Goal: Task Accomplishment & Management: Use online tool/utility

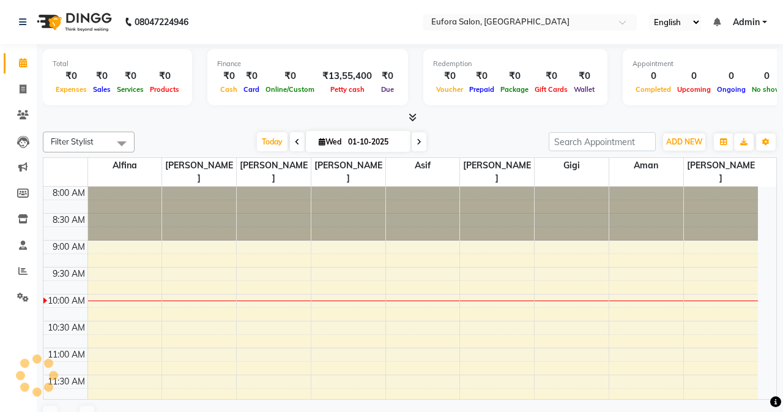
select select "en"
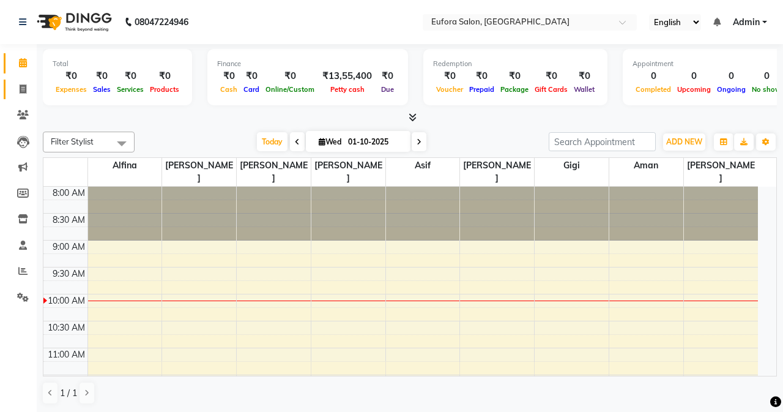
click at [26, 87] on icon at bounding box center [23, 88] width 7 height 9
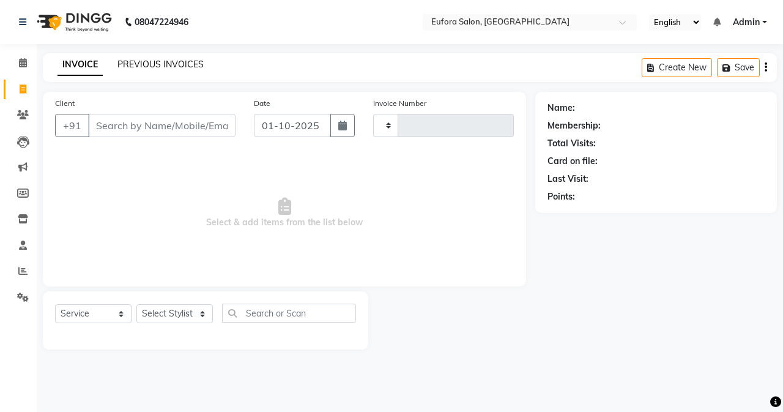
click at [184, 67] on link "PREVIOUS INVOICES" at bounding box center [160, 64] width 86 height 11
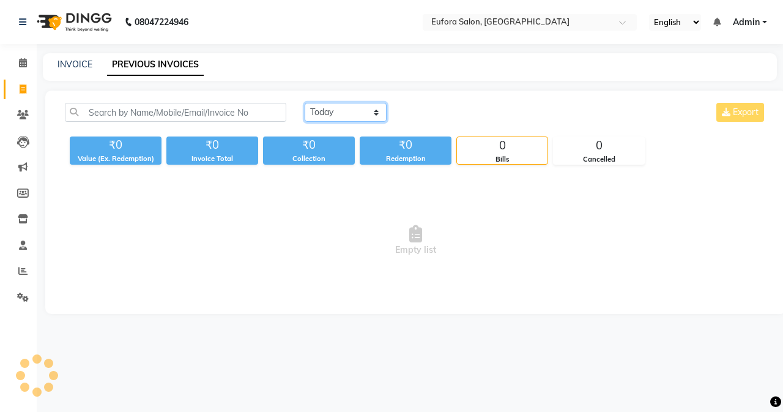
click at [321, 111] on select "[DATE] [DATE] Custom Range" at bounding box center [346, 112] width 82 height 19
select select "[DATE]"
click at [305, 103] on select "[DATE] [DATE] Custom Range" at bounding box center [346, 112] width 82 height 19
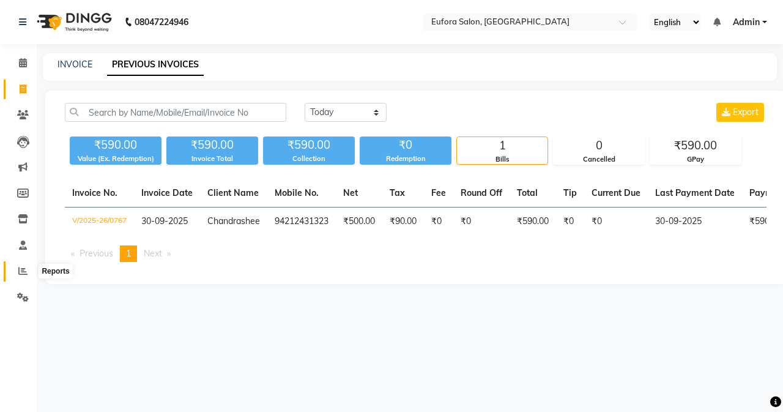
click at [25, 273] on icon at bounding box center [22, 270] width 9 height 9
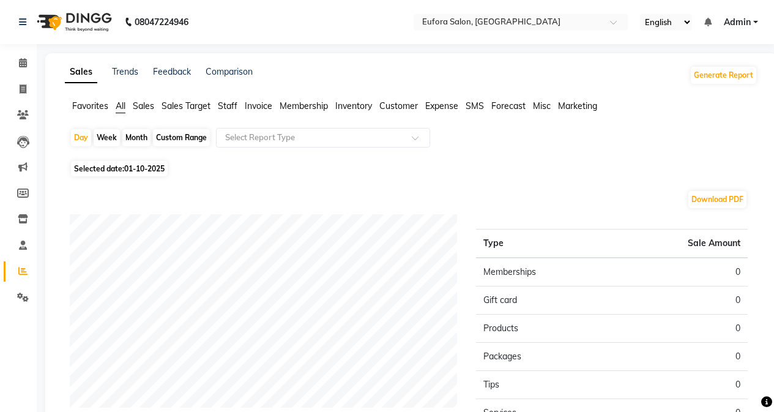
click at [199, 131] on div "Custom Range" at bounding box center [181, 137] width 57 height 17
select select "10"
select select "2025"
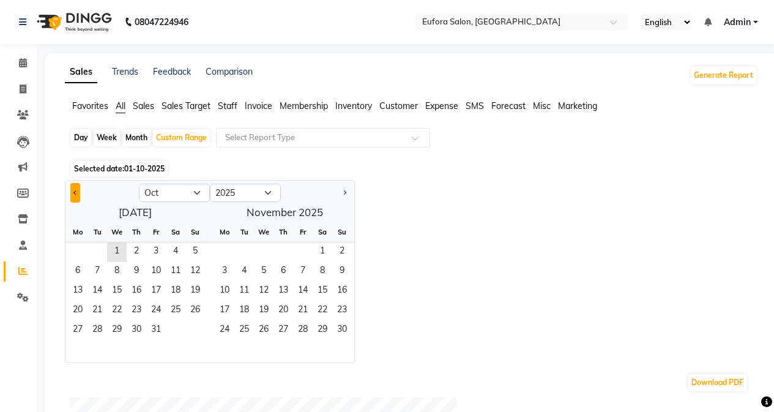
click at [79, 191] on button "Previous month" at bounding box center [75, 193] width 10 height 20
select select "9"
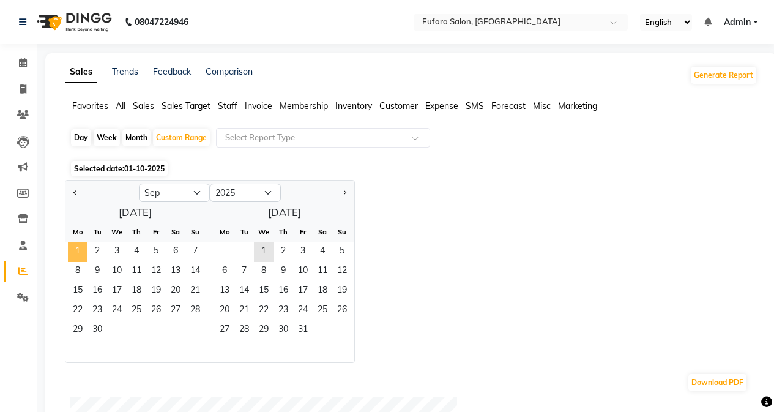
click at [76, 251] on span "1" at bounding box center [78, 252] width 20 height 20
click at [100, 329] on span "30" at bounding box center [97, 330] width 20 height 20
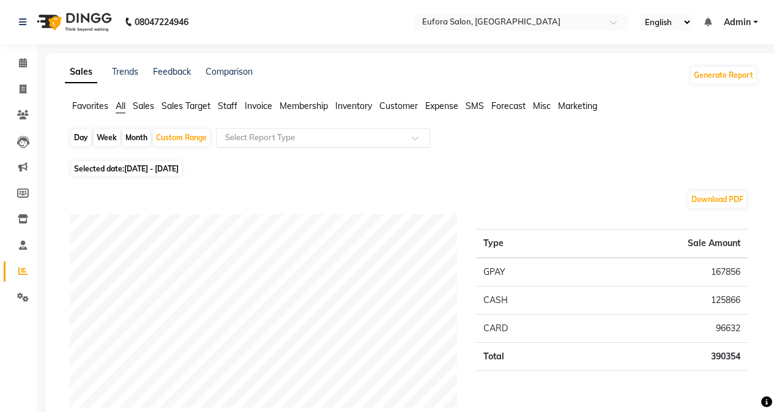
click at [251, 136] on input "text" at bounding box center [311, 137] width 176 height 12
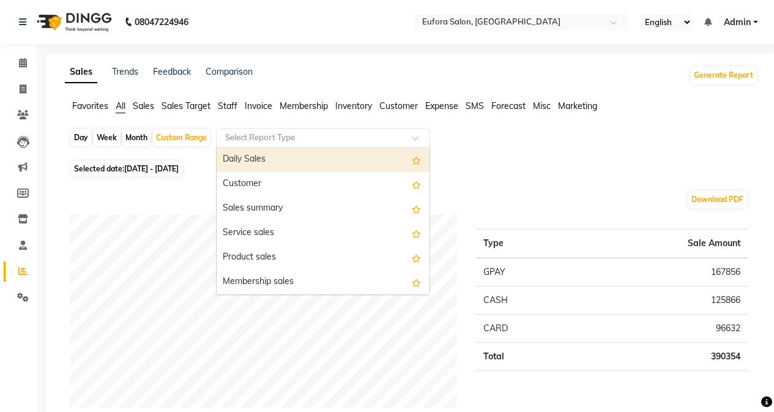
click at [146, 106] on span "Sales" at bounding box center [143, 105] width 21 height 11
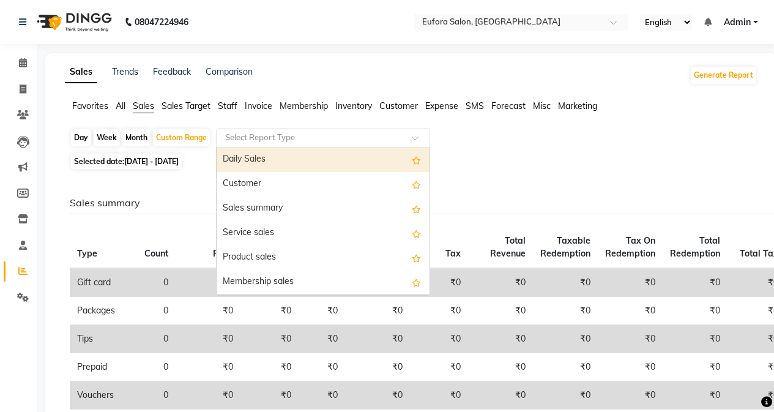
click at [275, 139] on input "text" at bounding box center [311, 137] width 176 height 12
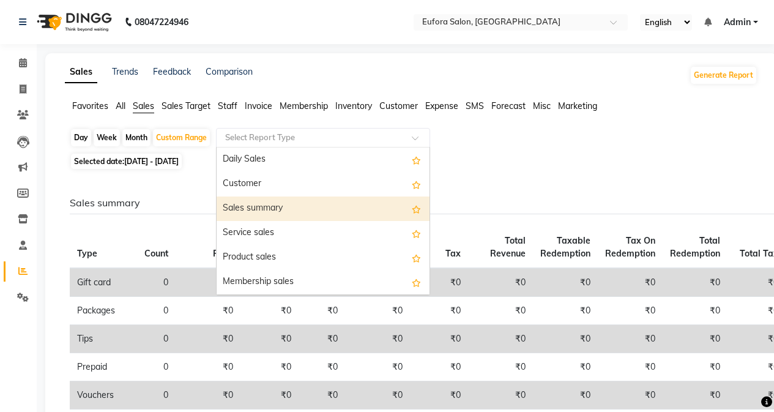
click at [281, 209] on div "Sales summary" at bounding box center [322, 208] width 213 height 24
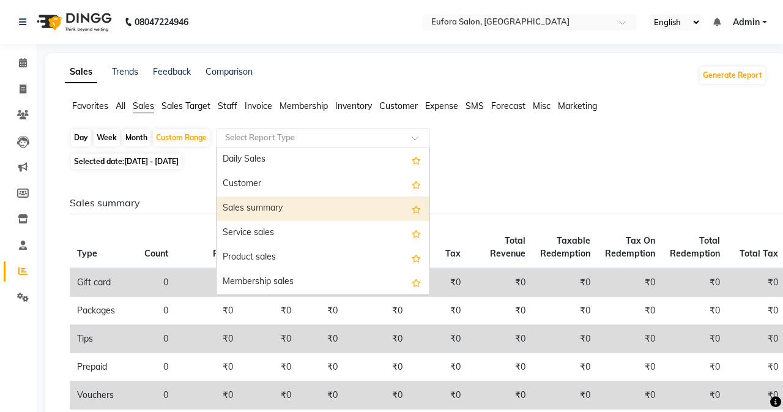
select select "filtered_report"
select select "pdf"
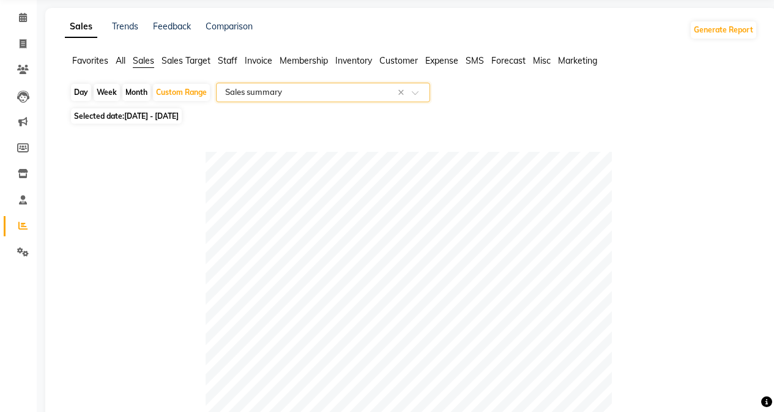
scroll to position [16, 0]
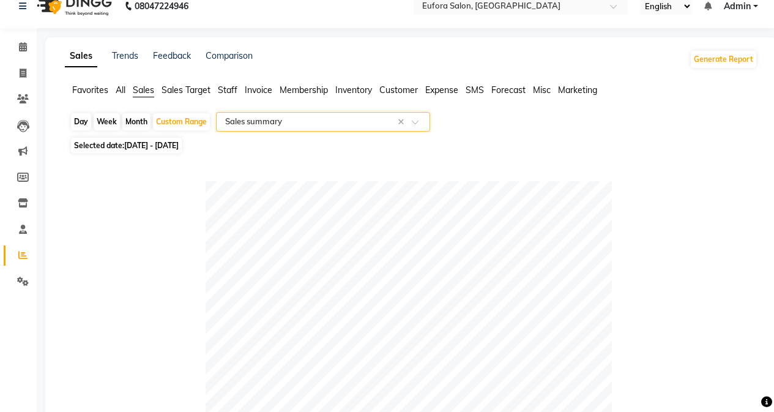
click at [116, 87] on span "All" at bounding box center [121, 89] width 10 height 11
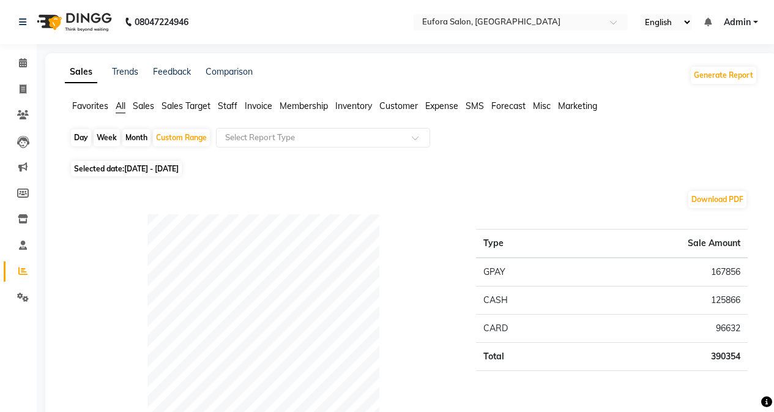
click at [146, 109] on span "Sales" at bounding box center [143, 105] width 21 height 11
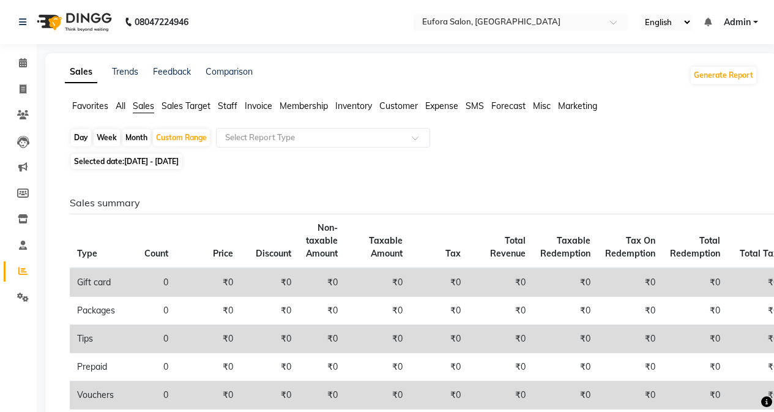
click at [231, 111] on li "Staff" at bounding box center [228, 106] width 20 height 13
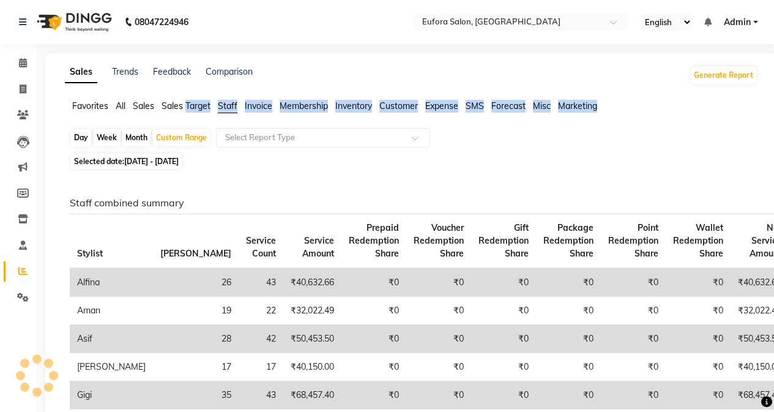
click at [231, 111] on li "Staff" at bounding box center [228, 106] width 20 height 13
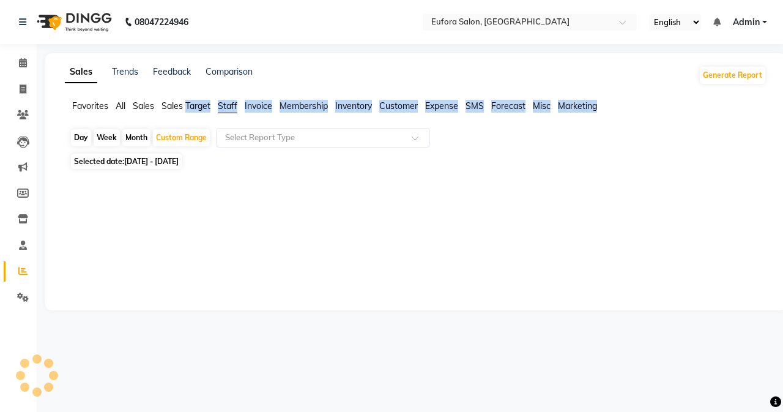
click at [224, 105] on span "Staff" at bounding box center [228, 105] width 20 height 11
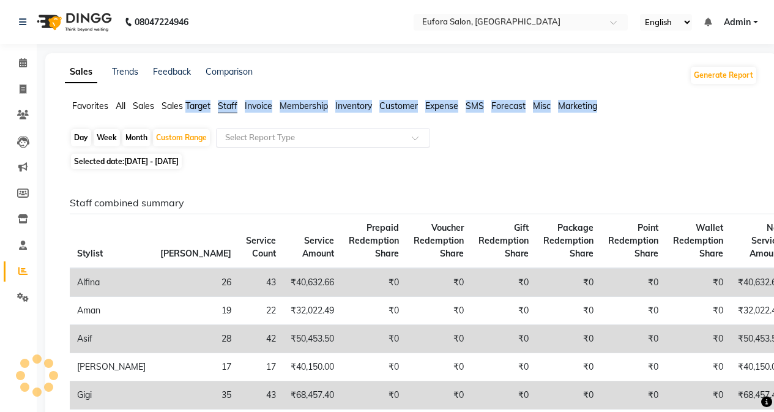
click at [259, 138] on input "text" at bounding box center [311, 137] width 176 height 12
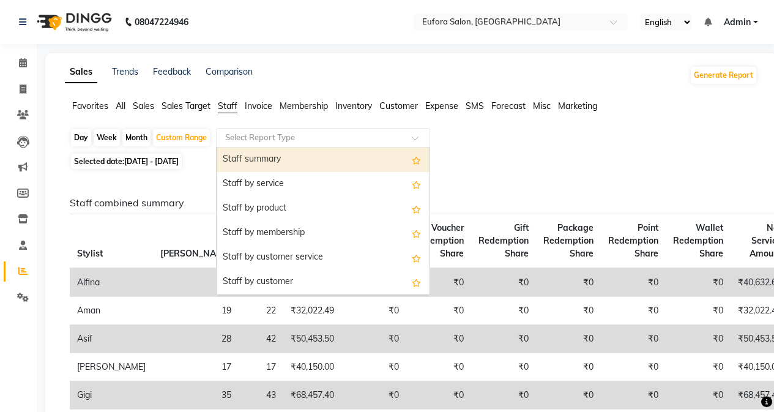
click at [284, 161] on div "Staff summary" at bounding box center [322, 159] width 213 height 24
select select "filtered_report"
select select "pdf"
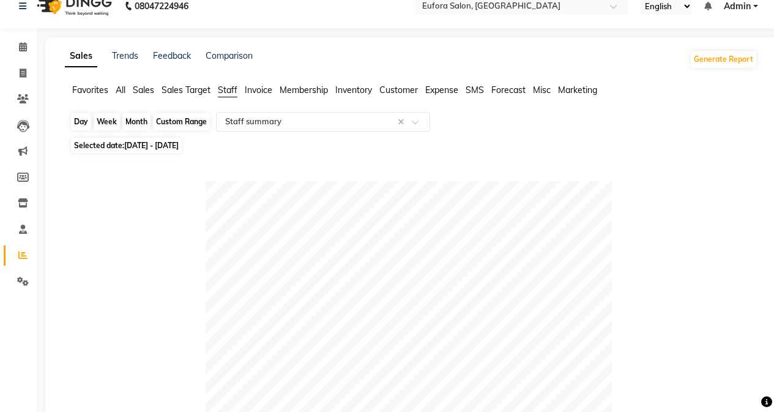
click at [183, 125] on div "Custom Range" at bounding box center [181, 121] width 57 height 17
select select "9"
select select "2025"
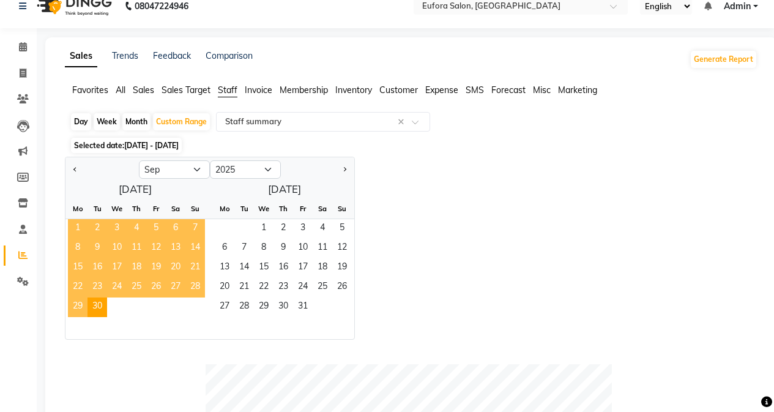
click at [75, 224] on span "1" at bounding box center [78, 229] width 20 height 20
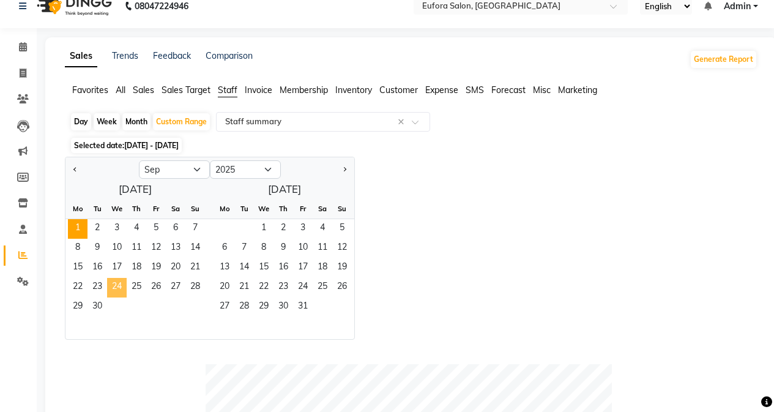
click at [123, 284] on span "24" at bounding box center [117, 288] width 20 height 20
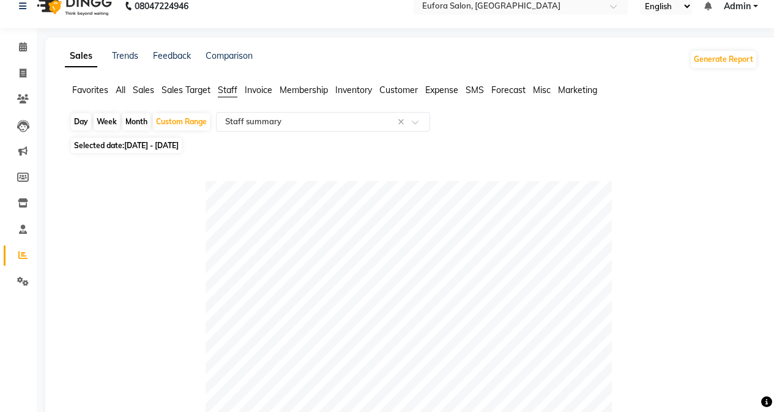
click at [139, 89] on span "Sales" at bounding box center [143, 89] width 21 height 11
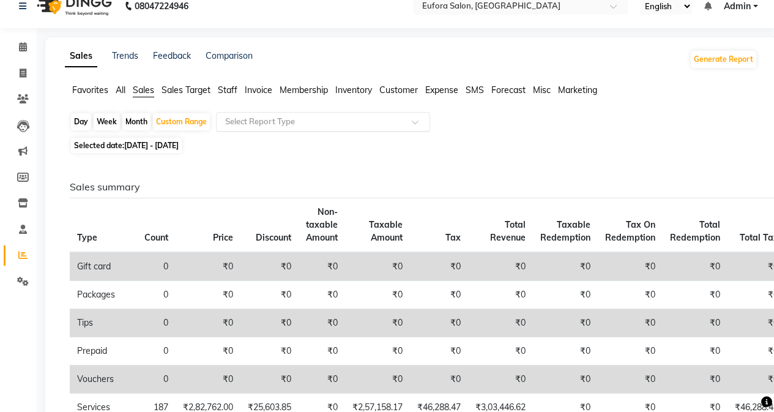
click at [262, 120] on input "text" at bounding box center [311, 122] width 176 height 12
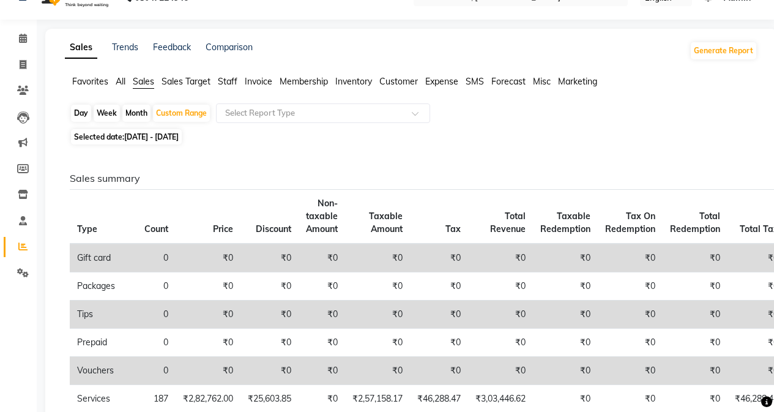
scroll to position [0, 0]
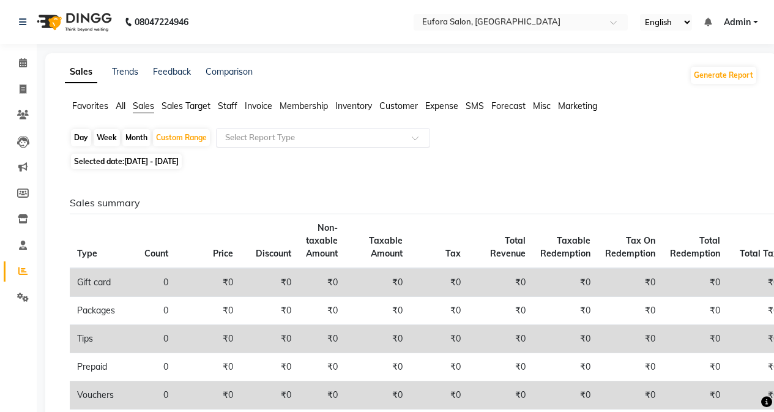
drag, startPoint x: 294, startPoint y: 123, endPoint x: 292, endPoint y: 131, distance: 8.9
click at [294, 124] on app-reports "Favorites All Sales Sales Target Staff Invoice Membership Inventory Customer Ex…" at bounding box center [410, 406] width 707 height 612
click at [292, 133] on input "text" at bounding box center [311, 137] width 176 height 12
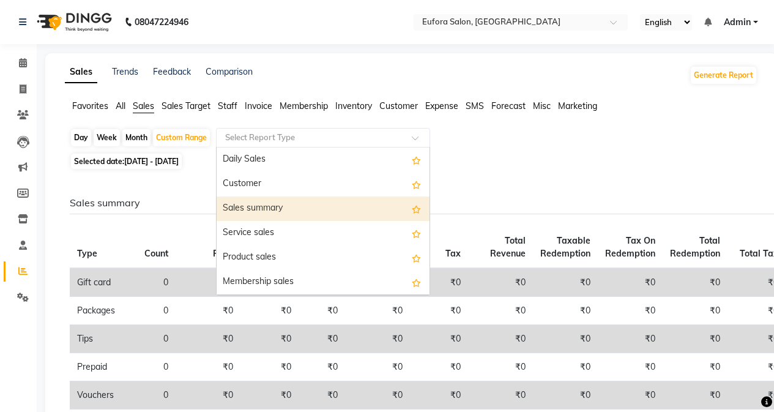
click at [299, 208] on div "Sales summary" at bounding box center [322, 208] width 213 height 24
select select "filtered_report"
select select "pdf"
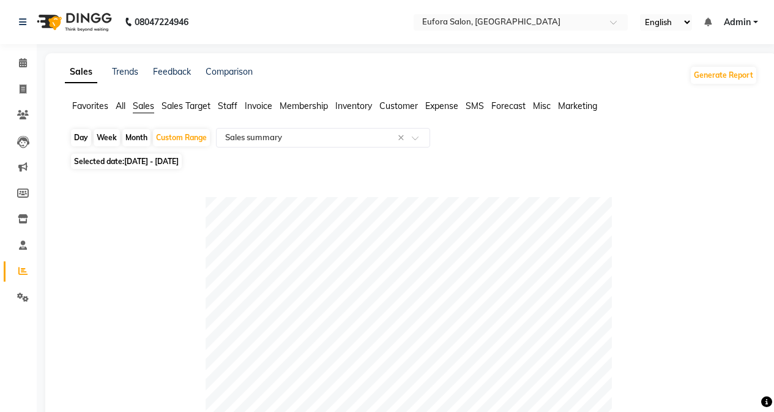
click at [77, 136] on div "Day" at bounding box center [81, 137] width 20 height 17
select select "9"
select select "2025"
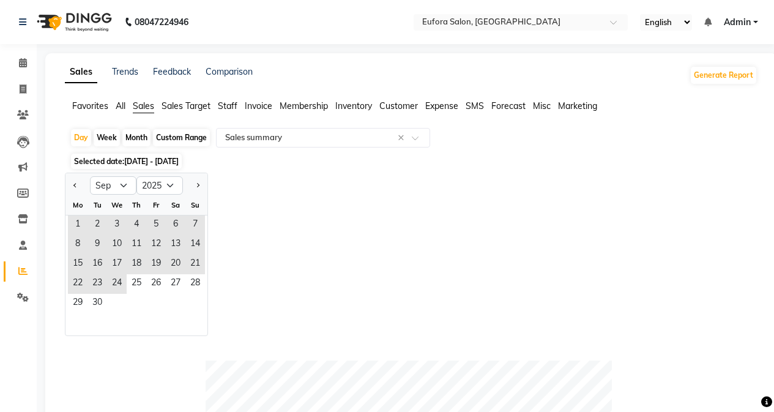
click at [281, 281] on div "Jan Feb Mar Apr May Jun [DATE] Aug Sep Oct Nov [DATE] 2016 2017 2018 2019 2020 …" at bounding box center [411, 253] width 692 height 163
click at [124, 284] on span "24" at bounding box center [117, 284] width 20 height 20
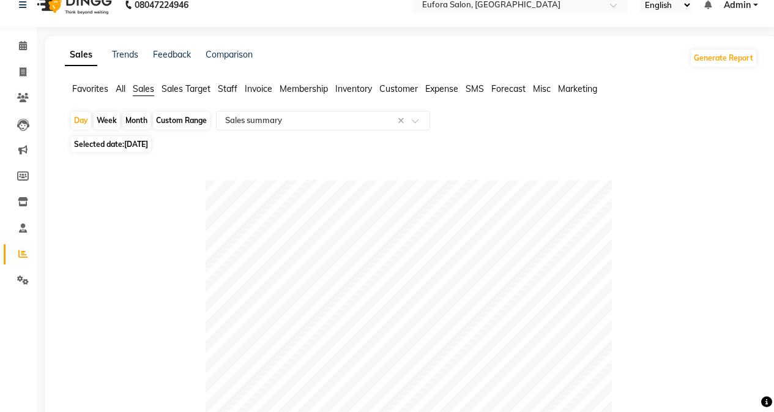
scroll to position [16, 0]
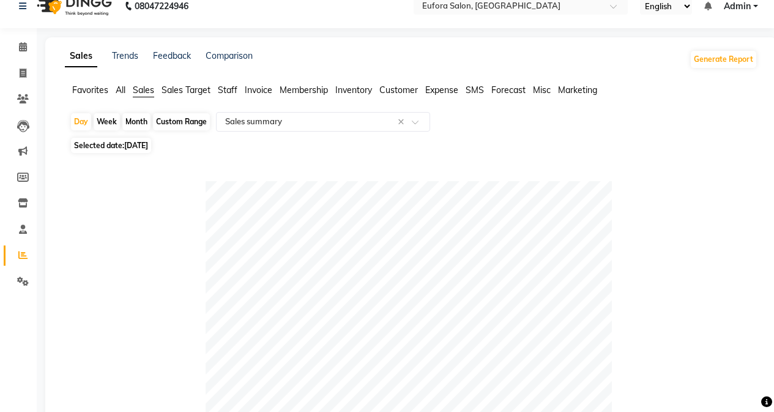
click at [130, 152] on span "Selected date: [DATE]" at bounding box center [111, 145] width 80 height 15
select select "9"
select select "2025"
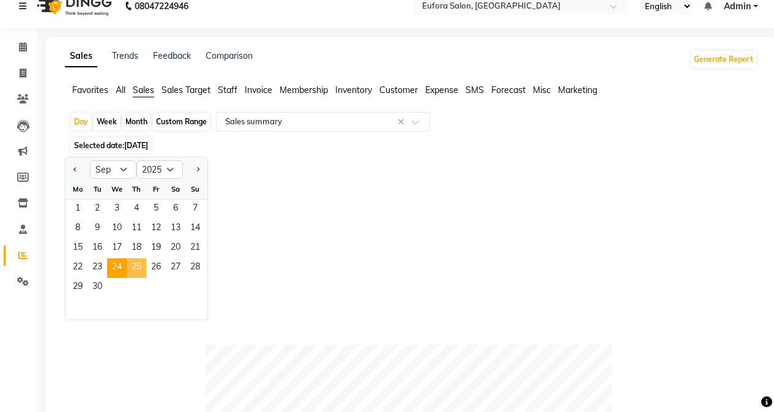
click at [136, 263] on span "25" at bounding box center [137, 268] width 20 height 20
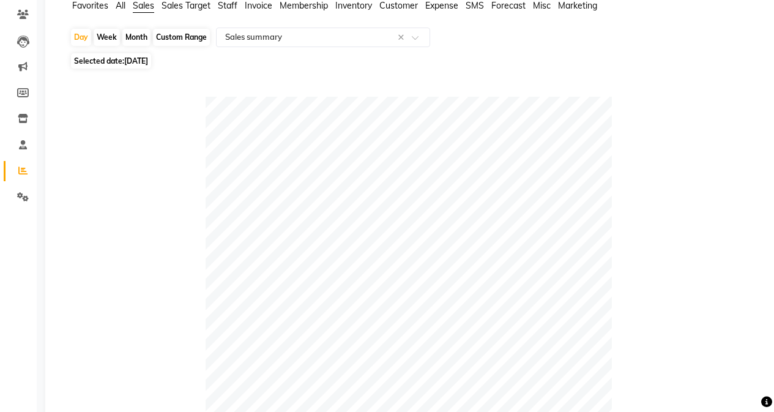
scroll to position [77, 0]
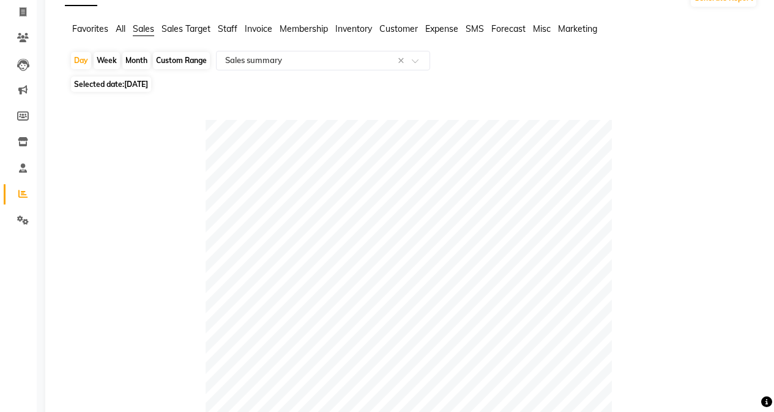
click at [122, 82] on span "Selected date: [DATE]" at bounding box center [111, 83] width 80 height 15
select select "9"
select select "2025"
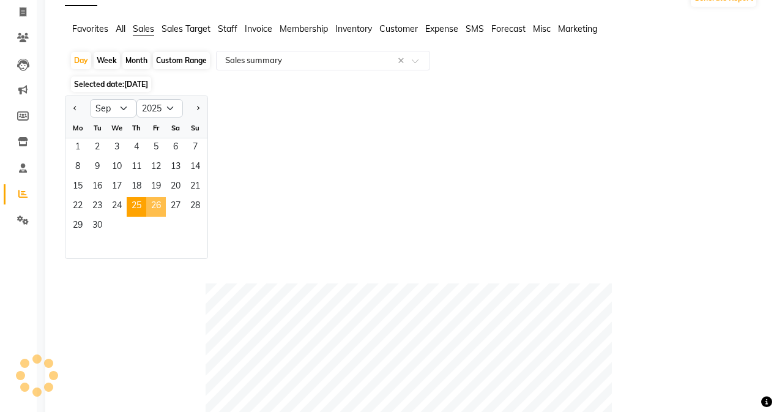
click at [161, 211] on span "26" at bounding box center [156, 207] width 20 height 20
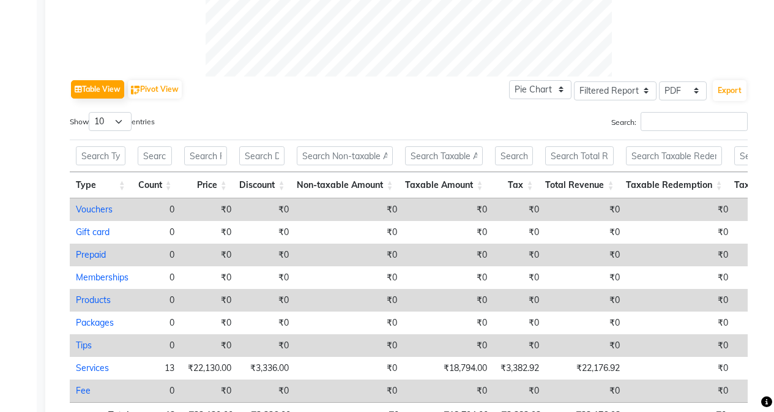
scroll to position [627, 0]
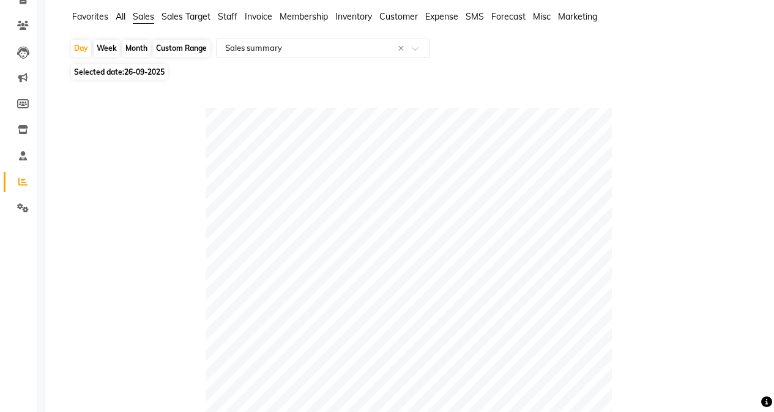
scroll to position [0, 0]
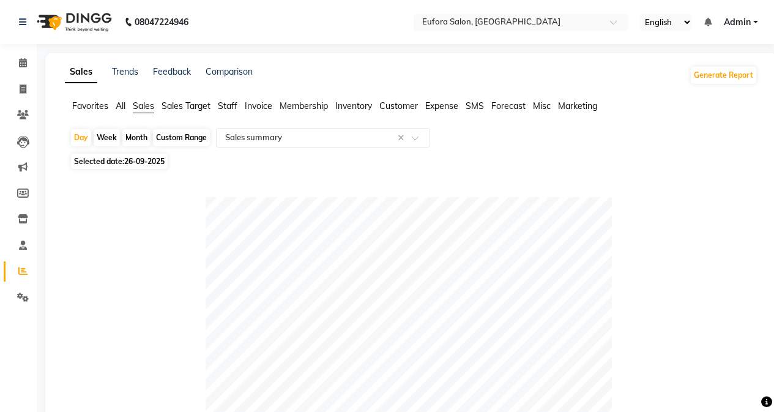
click at [149, 161] on span "26-09-2025" at bounding box center [144, 161] width 40 height 9
select select "9"
select select "2025"
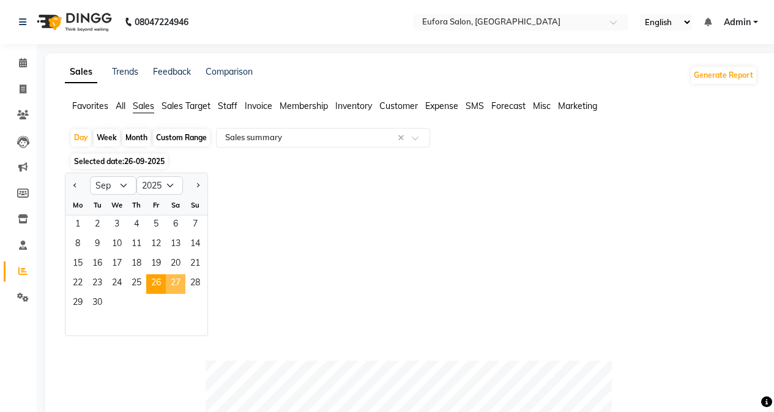
click at [175, 290] on span "27" at bounding box center [176, 284] width 20 height 20
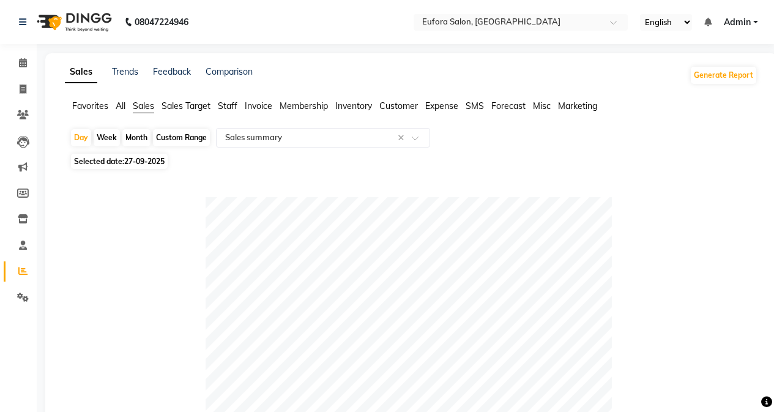
click at [151, 157] on span "27-09-2025" at bounding box center [144, 161] width 40 height 9
select select "9"
select select "2025"
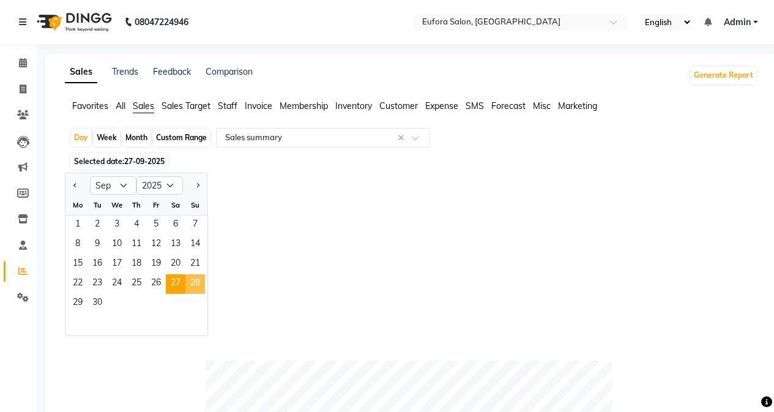
click at [194, 289] on span "28" at bounding box center [195, 284] width 20 height 20
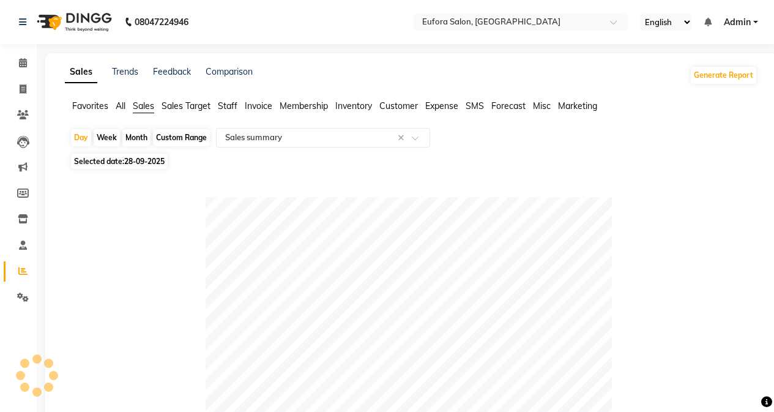
click at [150, 158] on span "28-09-2025" at bounding box center [144, 161] width 40 height 9
select select "9"
select select "2025"
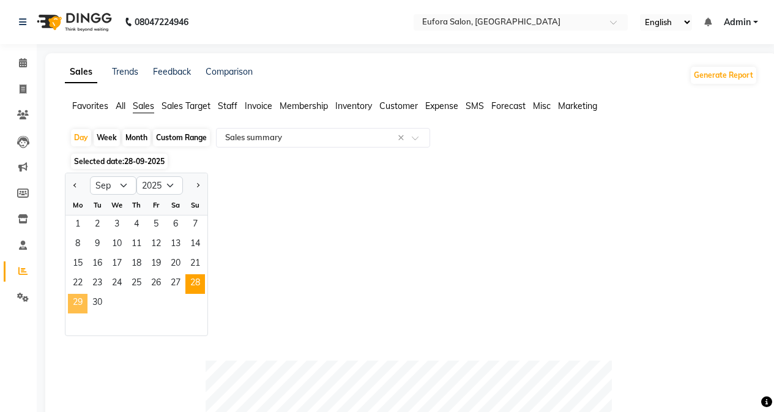
click at [81, 303] on span "29" at bounding box center [78, 304] width 20 height 20
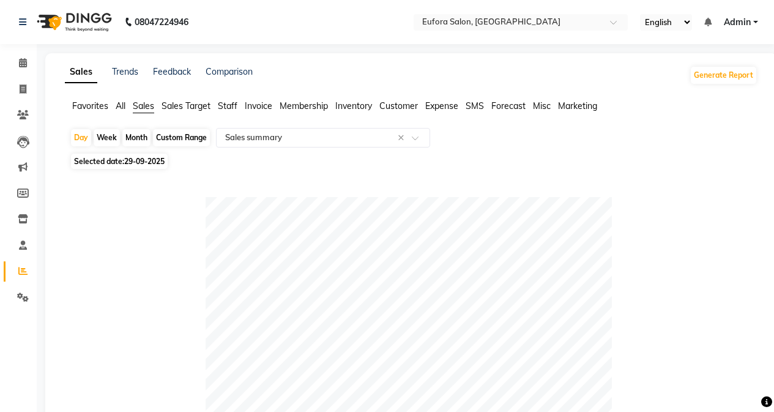
click at [199, 138] on div "Custom Range" at bounding box center [181, 137] width 57 height 17
select select "9"
select select "2025"
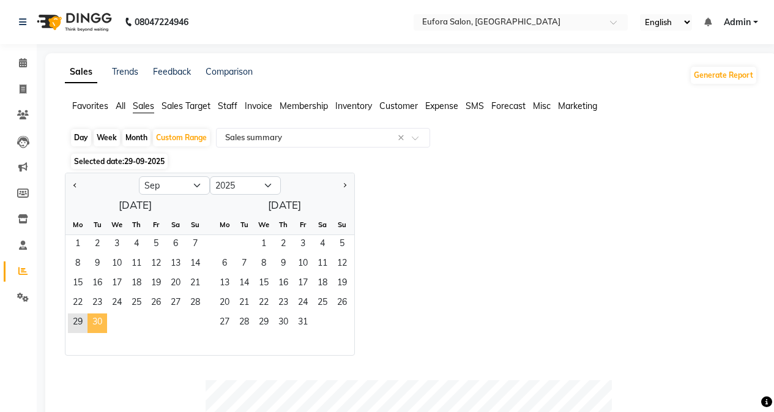
click at [96, 321] on span "30" at bounding box center [97, 323] width 20 height 20
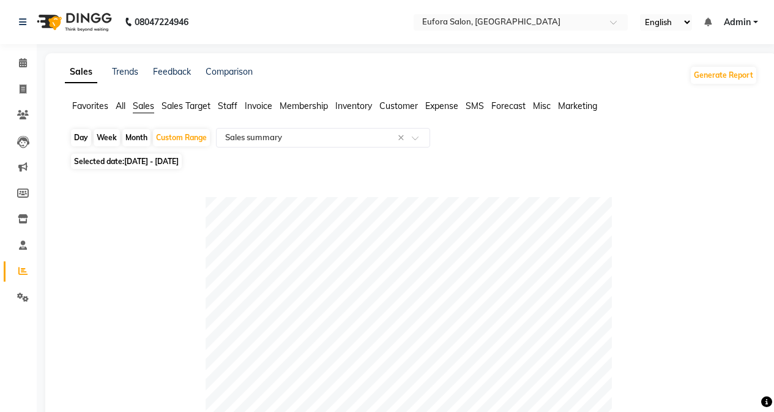
click at [81, 139] on div "Day" at bounding box center [81, 137] width 20 height 17
select select "9"
select select "2025"
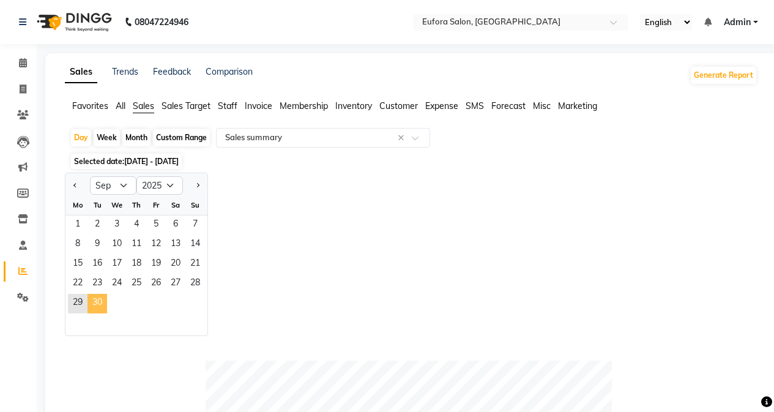
click at [102, 301] on span "30" at bounding box center [97, 304] width 20 height 20
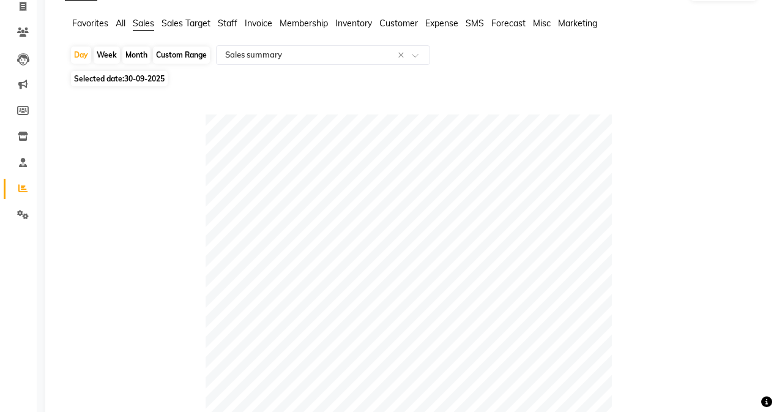
scroll to position [61, 0]
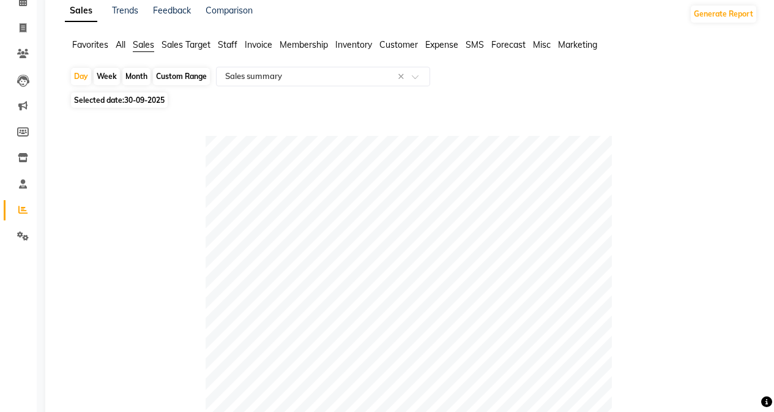
click at [127, 74] on div "Month" at bounding box center [136, 76] width 28 height 17
select select "9"
select select "2025"
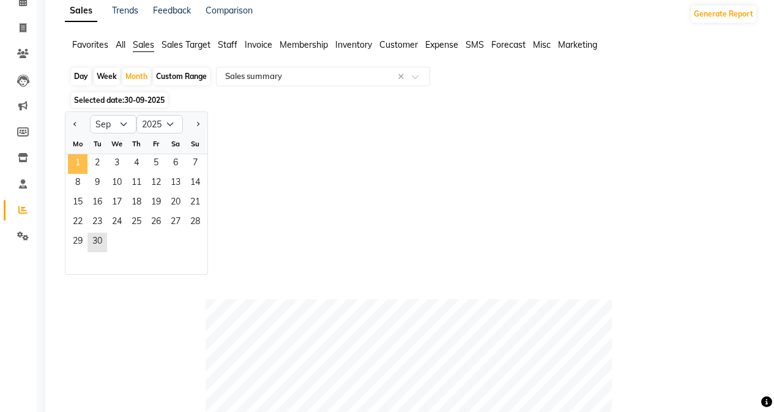
click at [78, 163] on span "1" at bounding box center [78, 164] width 20 height 20
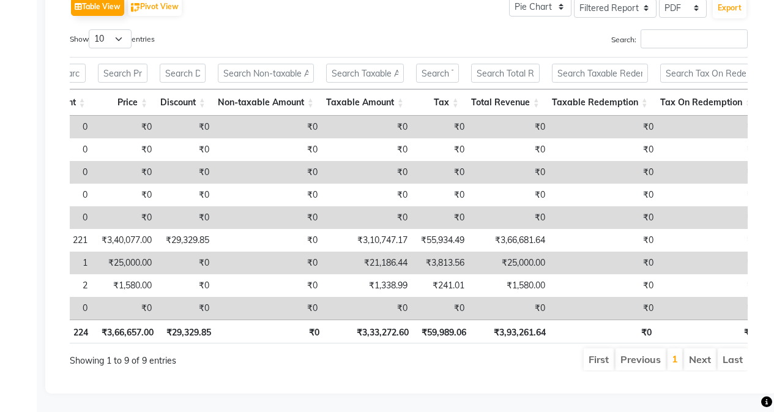
scroll to position [0, 141]
